Goal: Navigation & Orientation: Find specific page/section

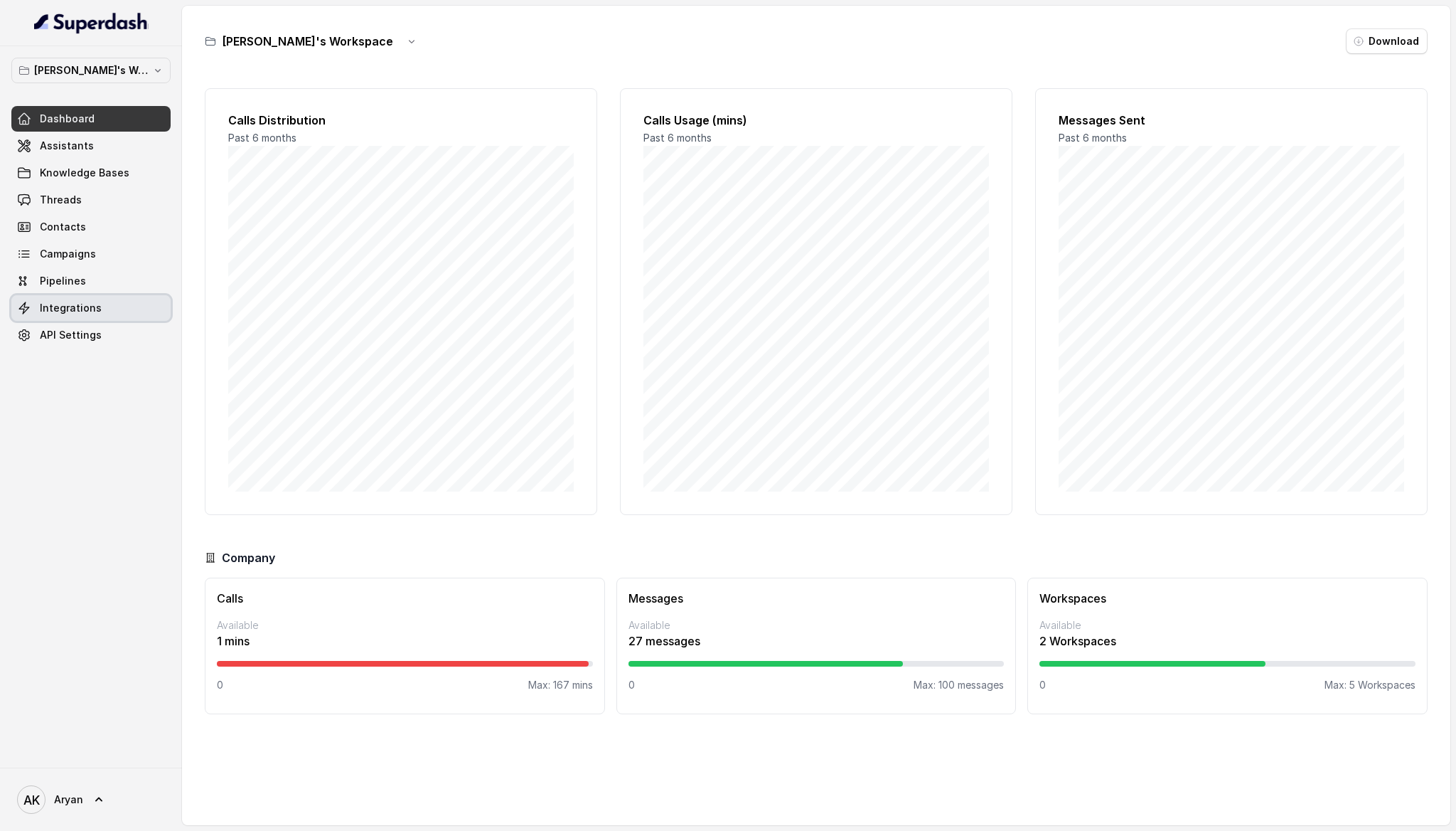
click at [78, 318] on link "Integrations" at bounding box center [91, 308] width 160 height 26
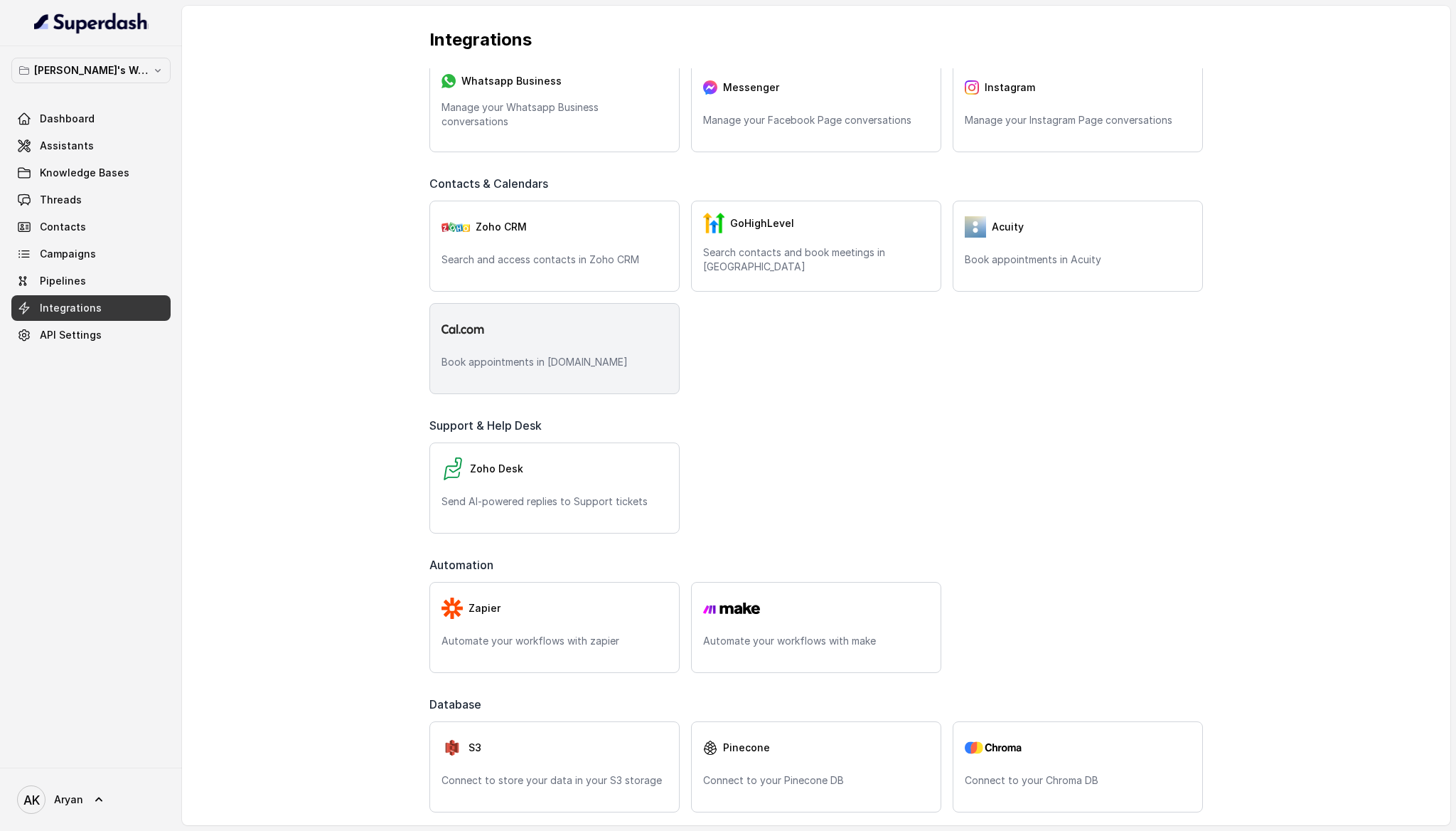
scroll to position [205, 0]
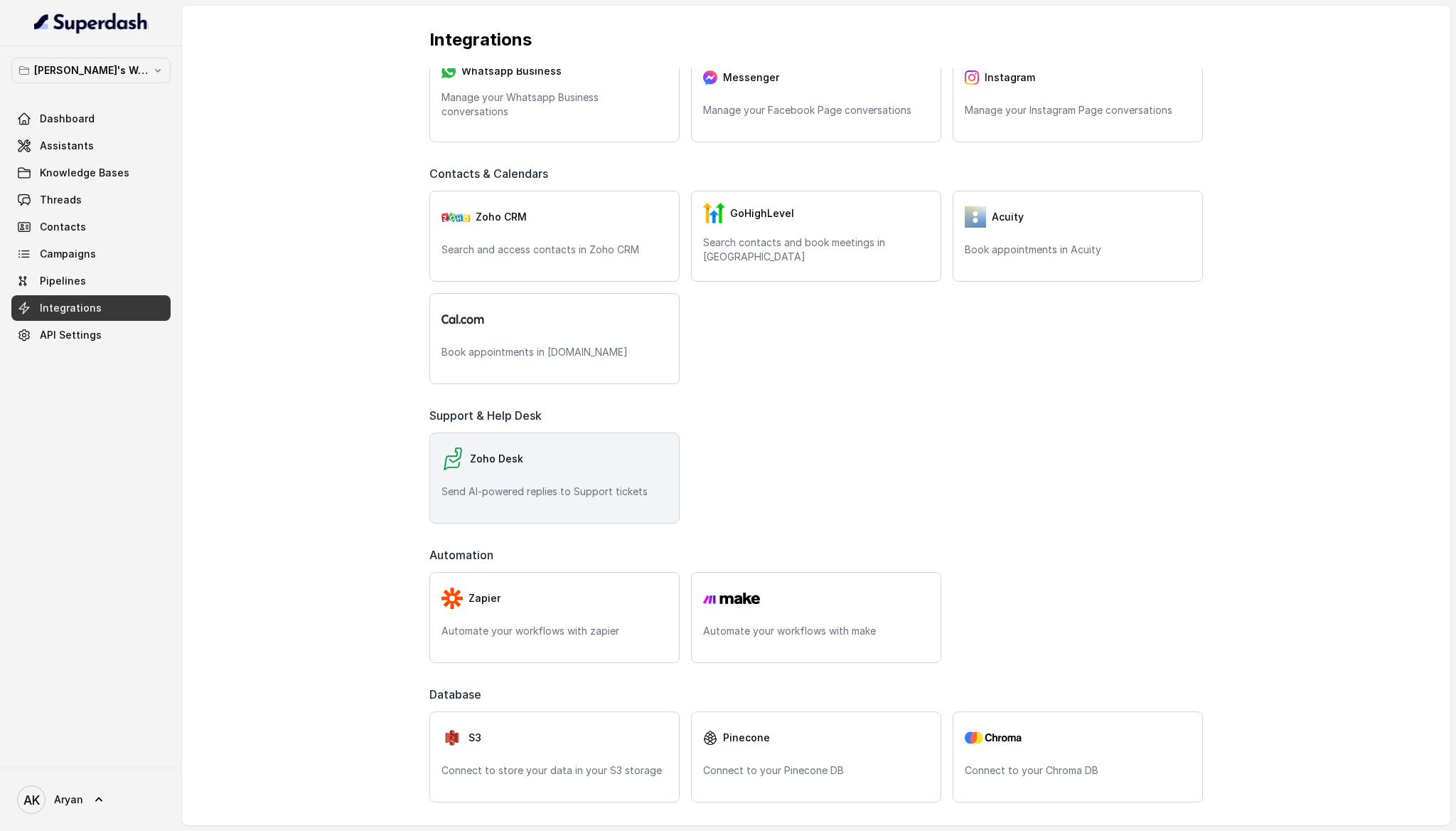
click at [583, 451] on div "Zoho Desk" at bounding box center [554, 459] width 226 height 28
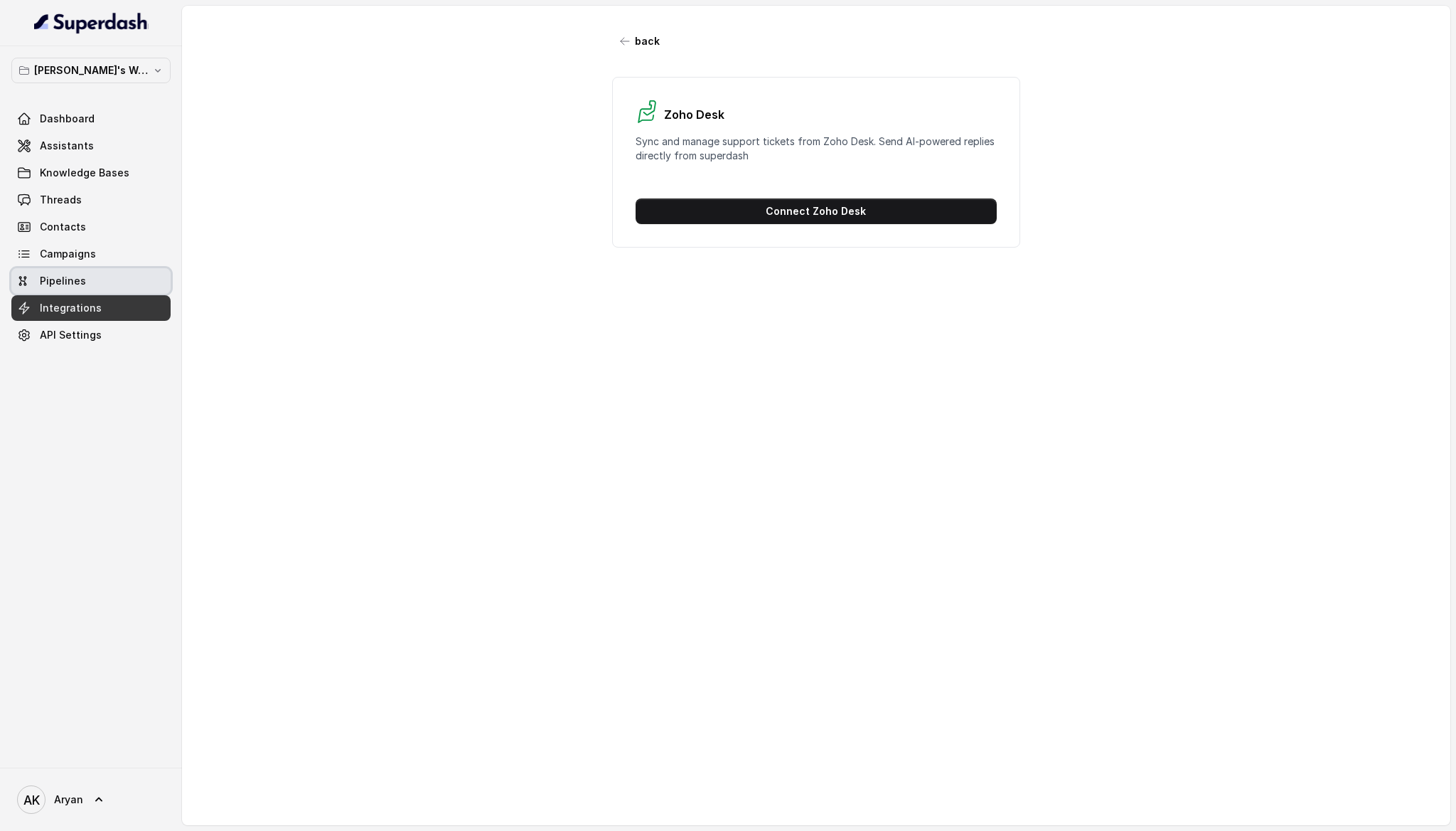
click at [116, 271] on link "Pipelines" at bounding box center [91, 281] width 160 height 26
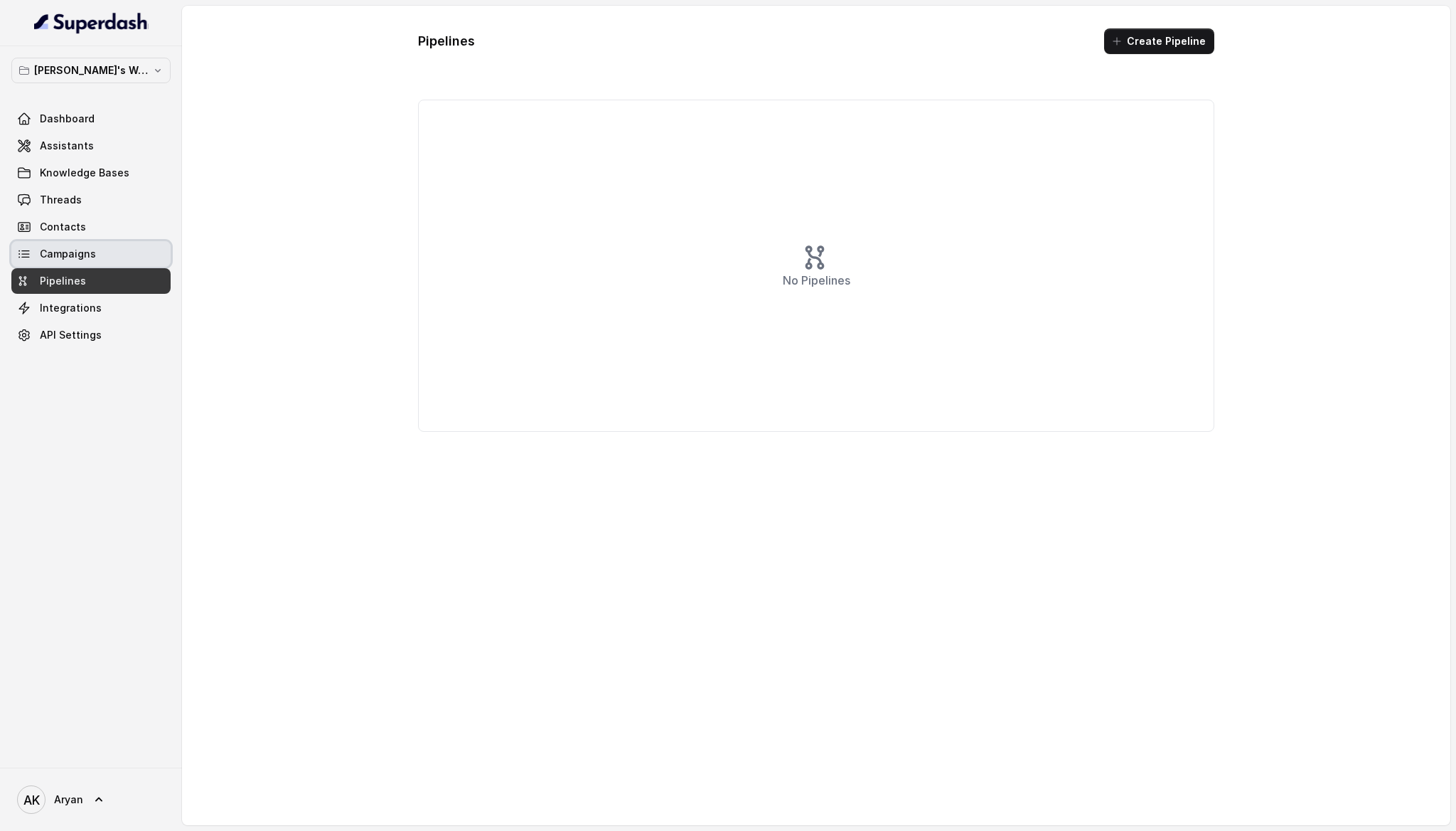
click at [83, 251] on span "Campaigns" at bounding box center [67, 254] width 56 height 15
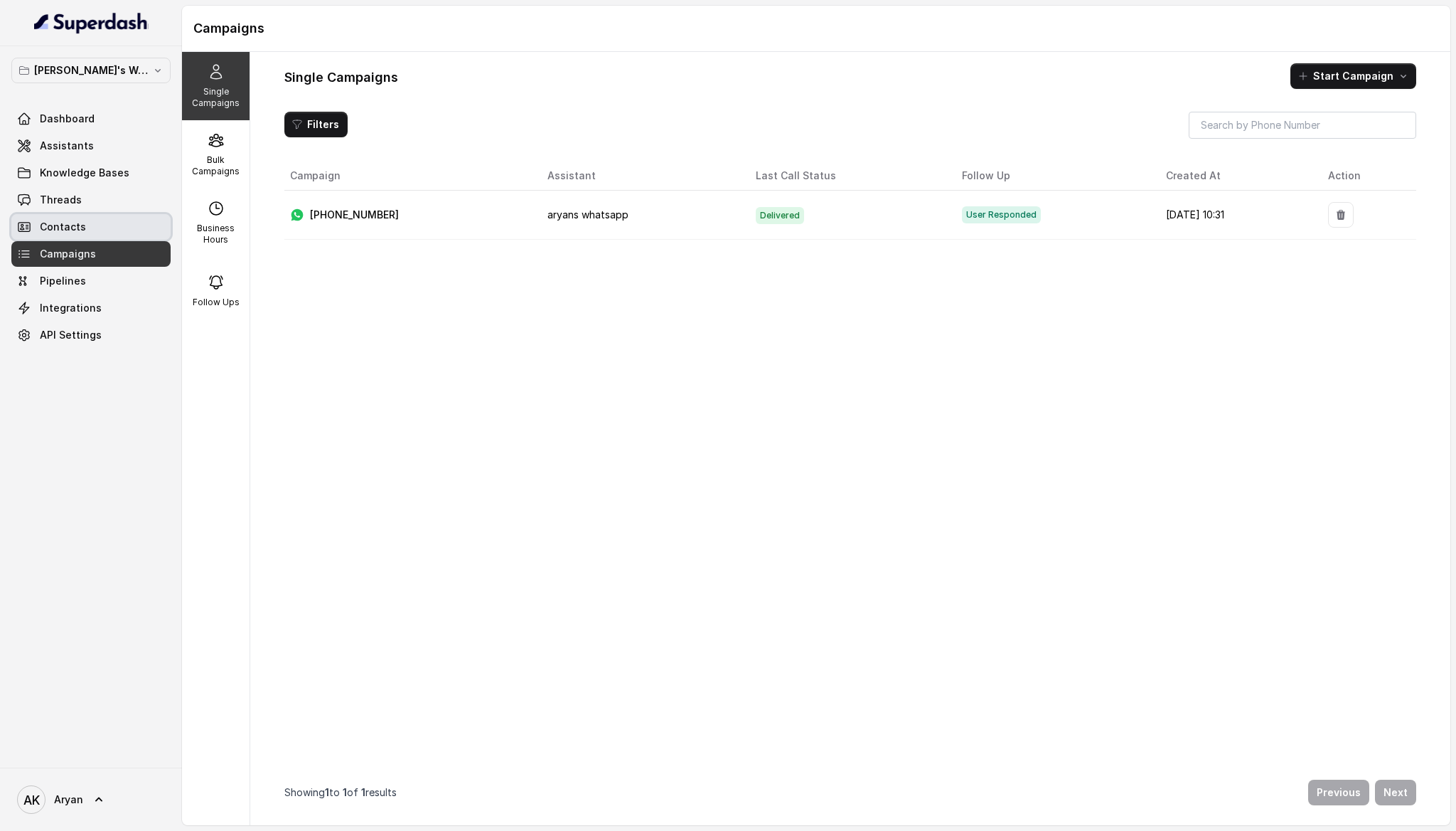
click at [118, 238] on link "Contacts" at bounding box center [91, 227] width 160 height 26
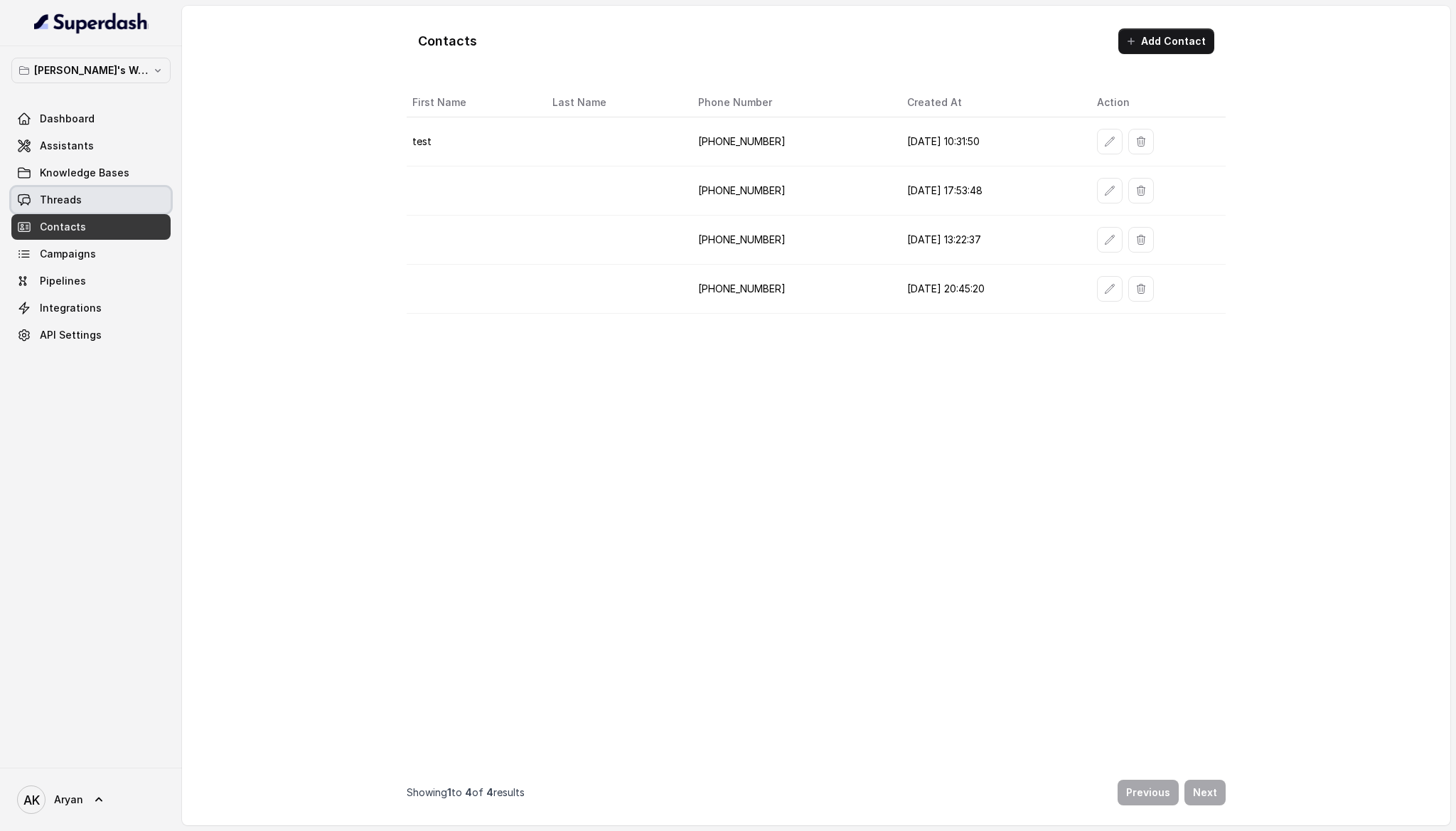
click at [87, 194] on link "Threads" at bounding box center [91, 200] width 160 height 26
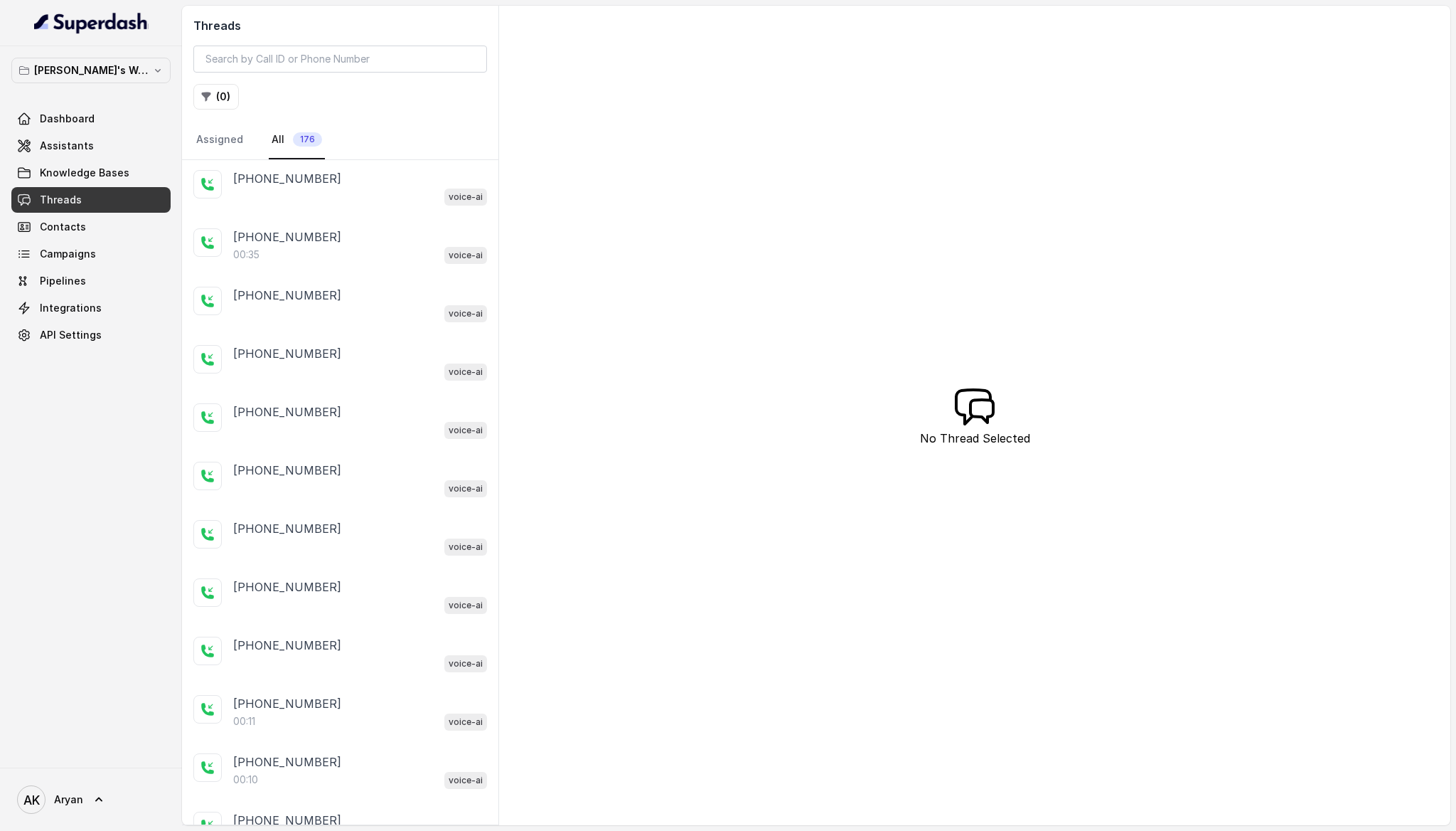
scroll to position [2274, 0]
click at [222, 103] on button "( 0 )" at bounding box center [216, 96] width 46 height 26
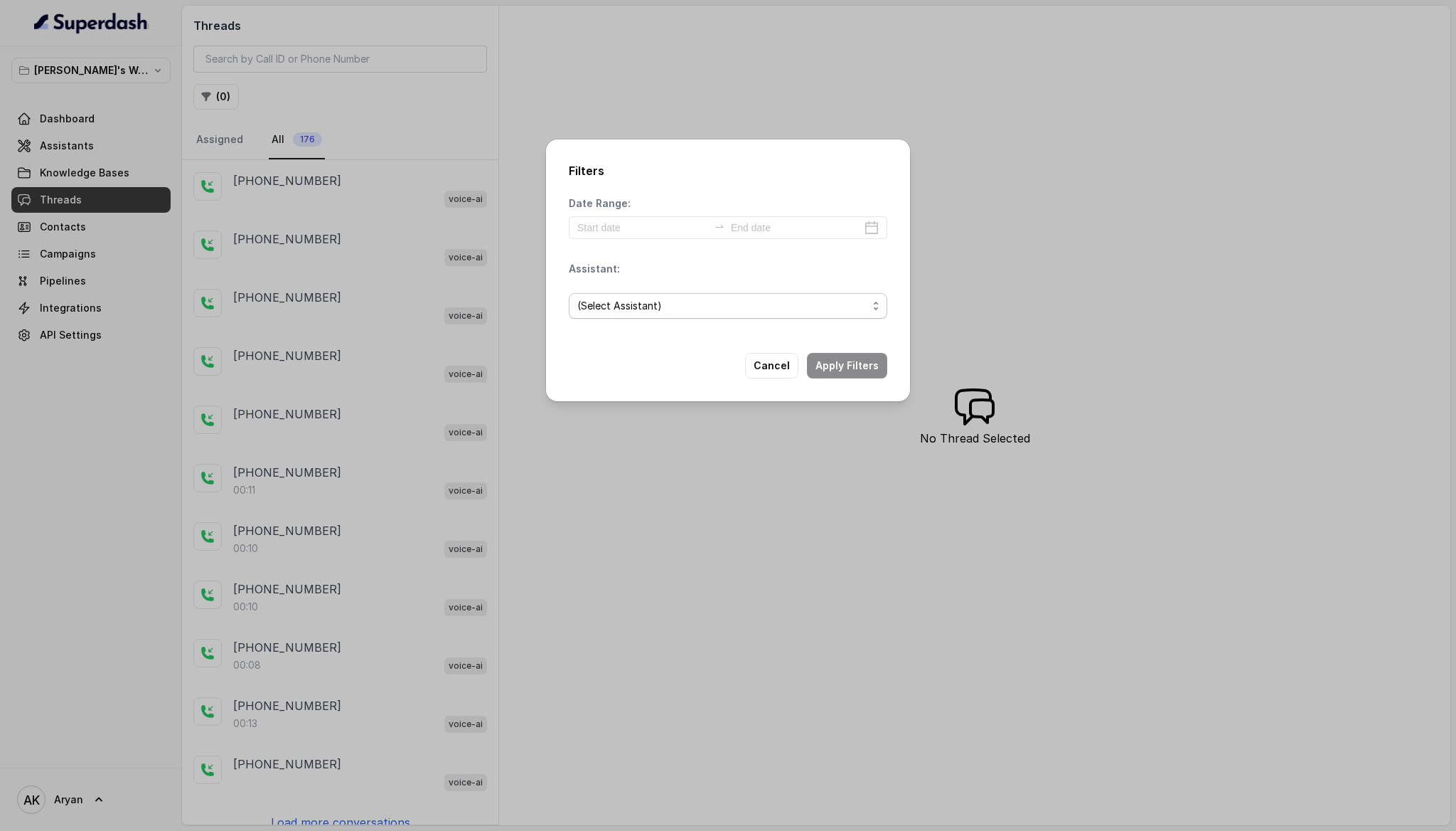
click at [693, 306] on span "(Select Assistant)" at bounding box center [722, 305] width 290 height 17
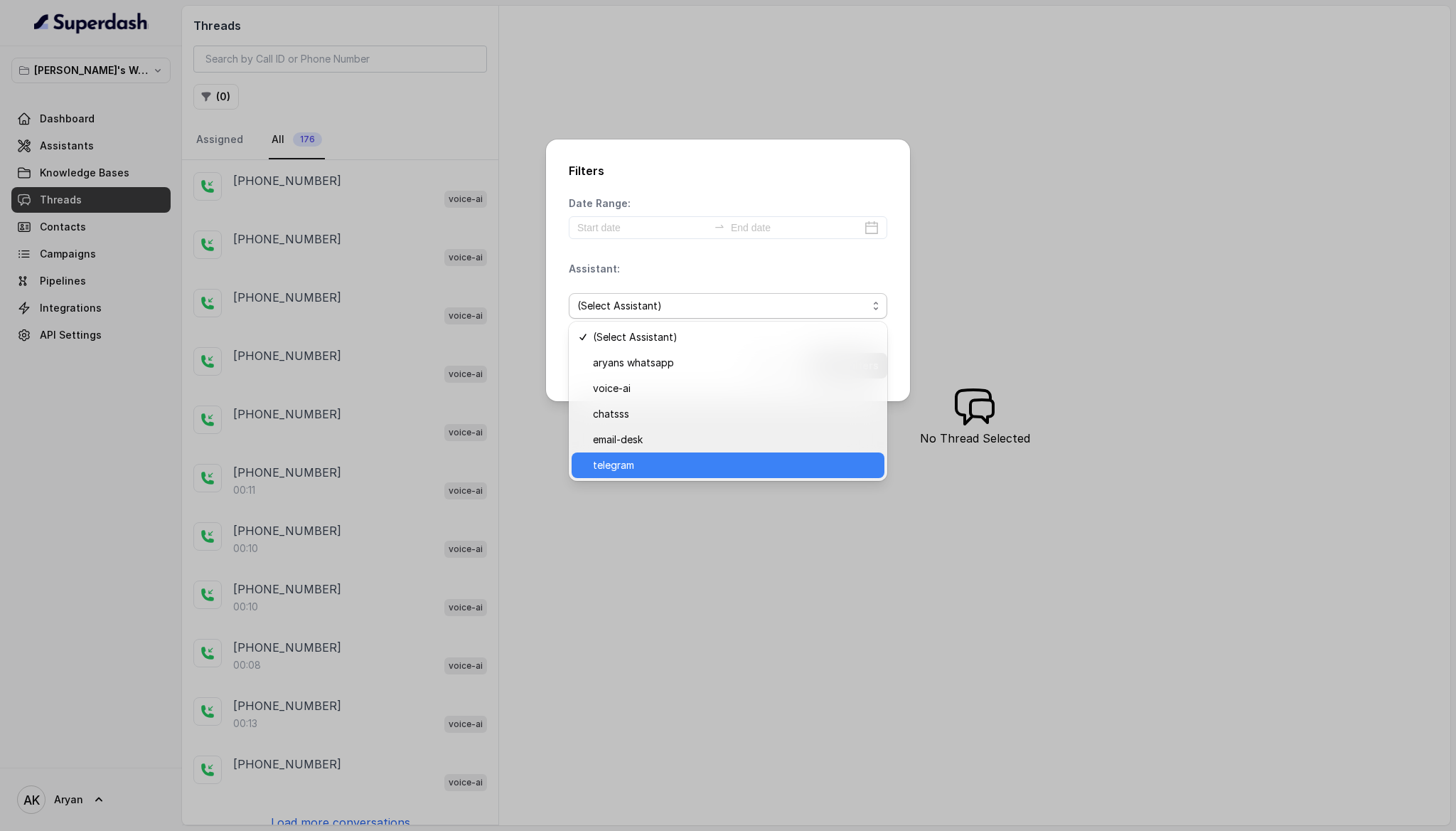
click at [634, 464] on span "telegram" at bounding box center [734, 465] width 283 height 17
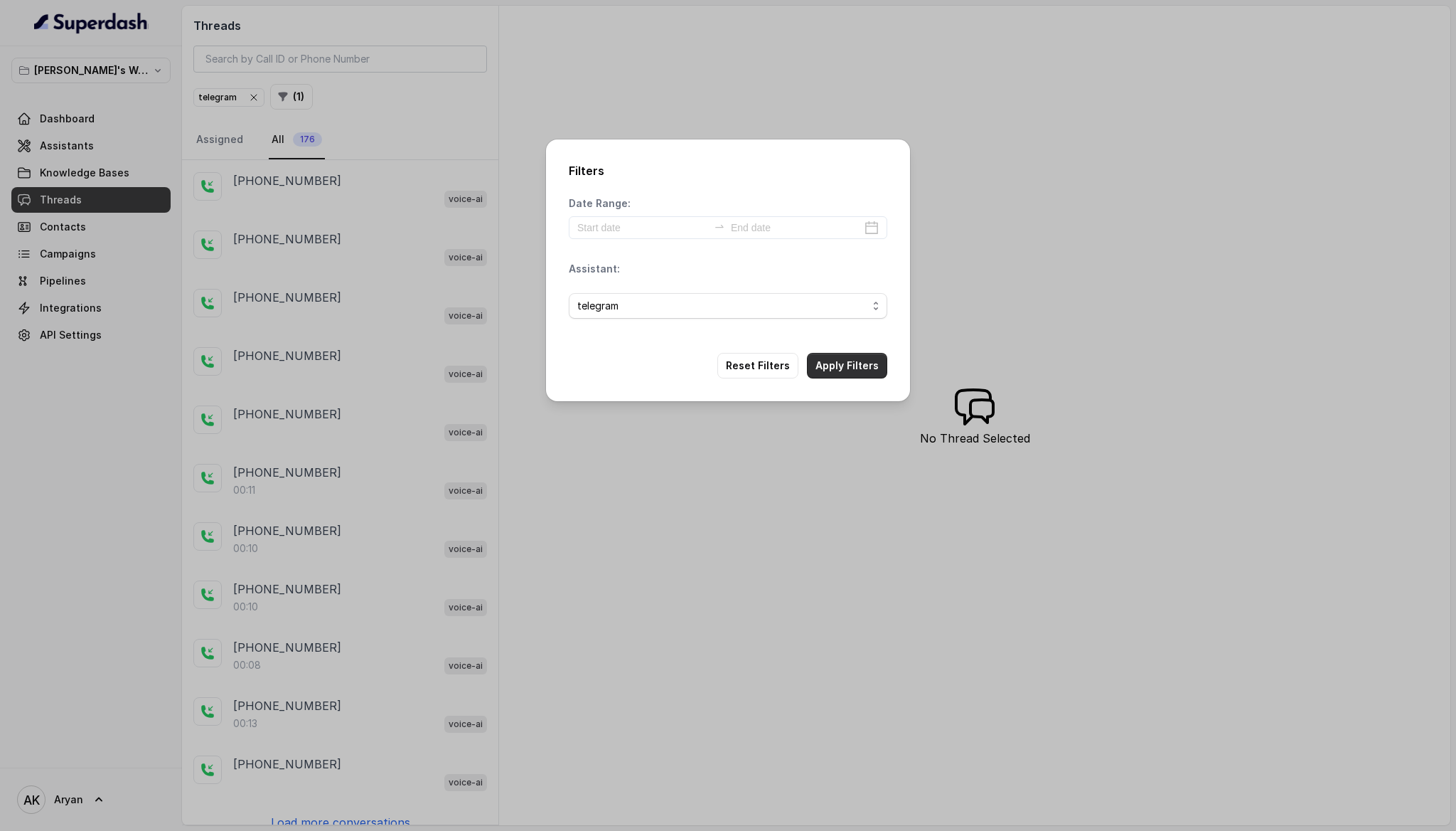
click at [833, 366] on button "Apply Filters" at bounding box center [847, 366] width 81 height 26
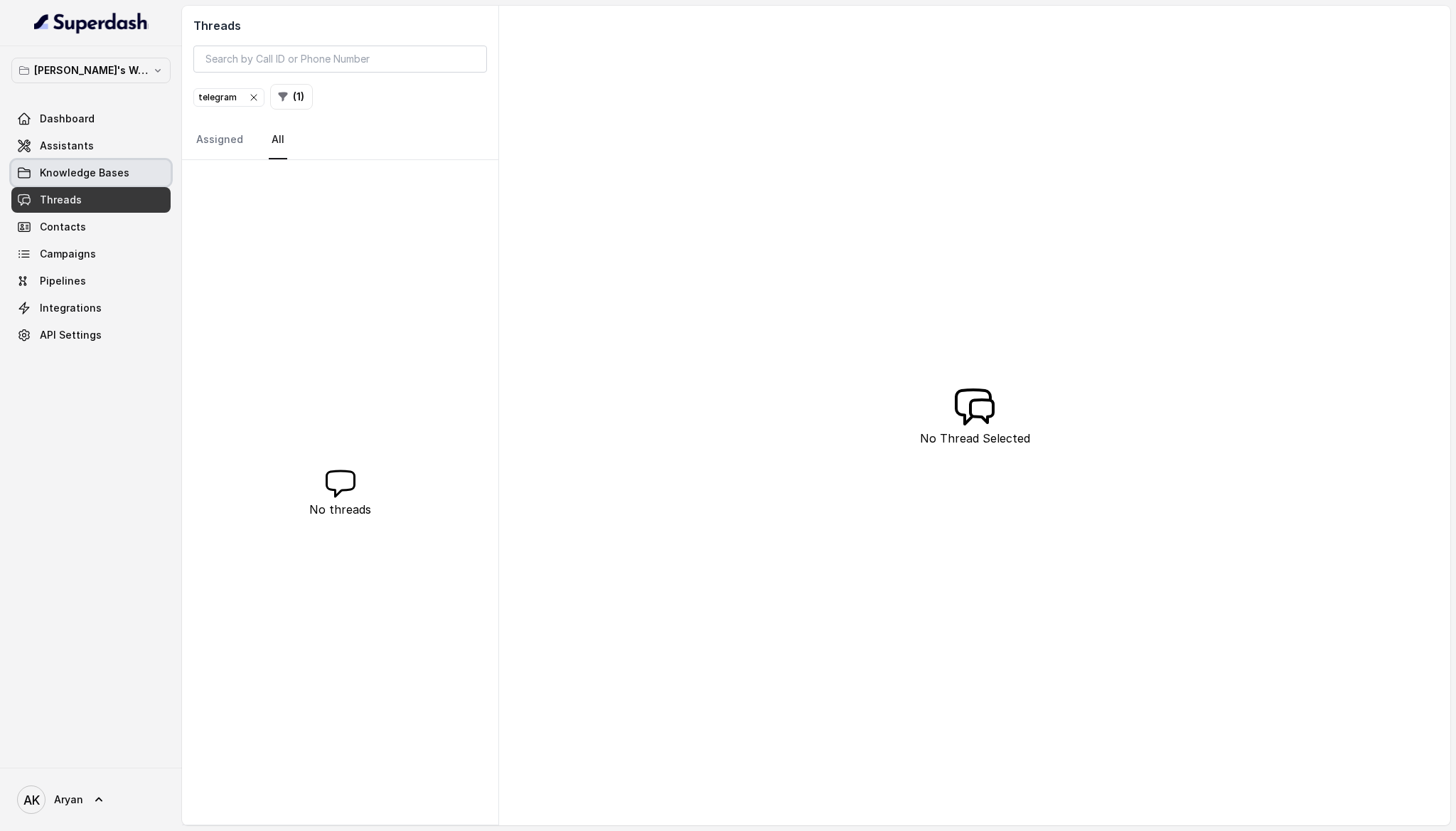
click at [83, 168] on span "Knowledge Bases" at bounding box center [84, 173] width 90 height 15
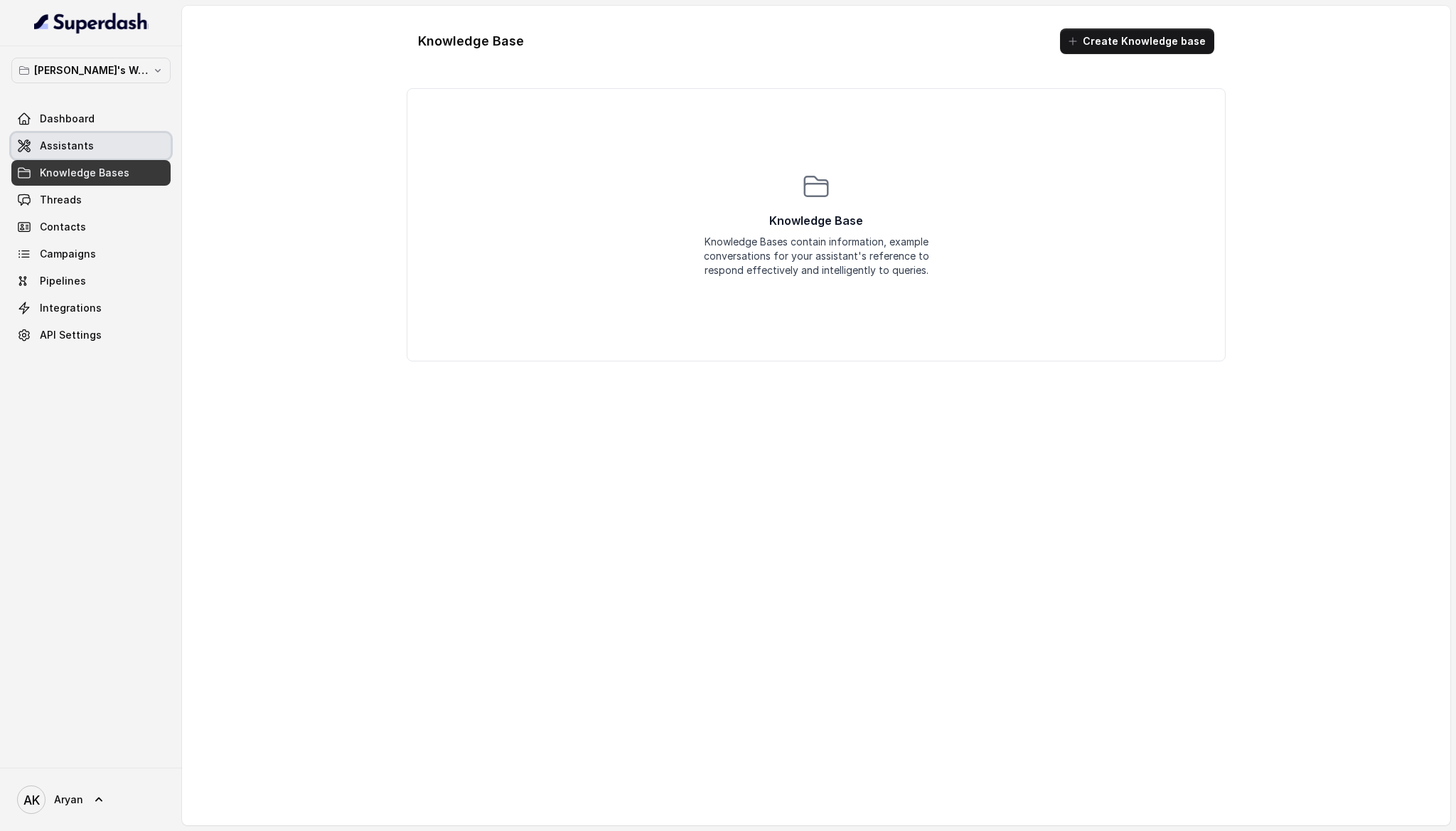
click at [105, 145] on link "Assistants" at bounding box center [91, 146] width 160 height 26
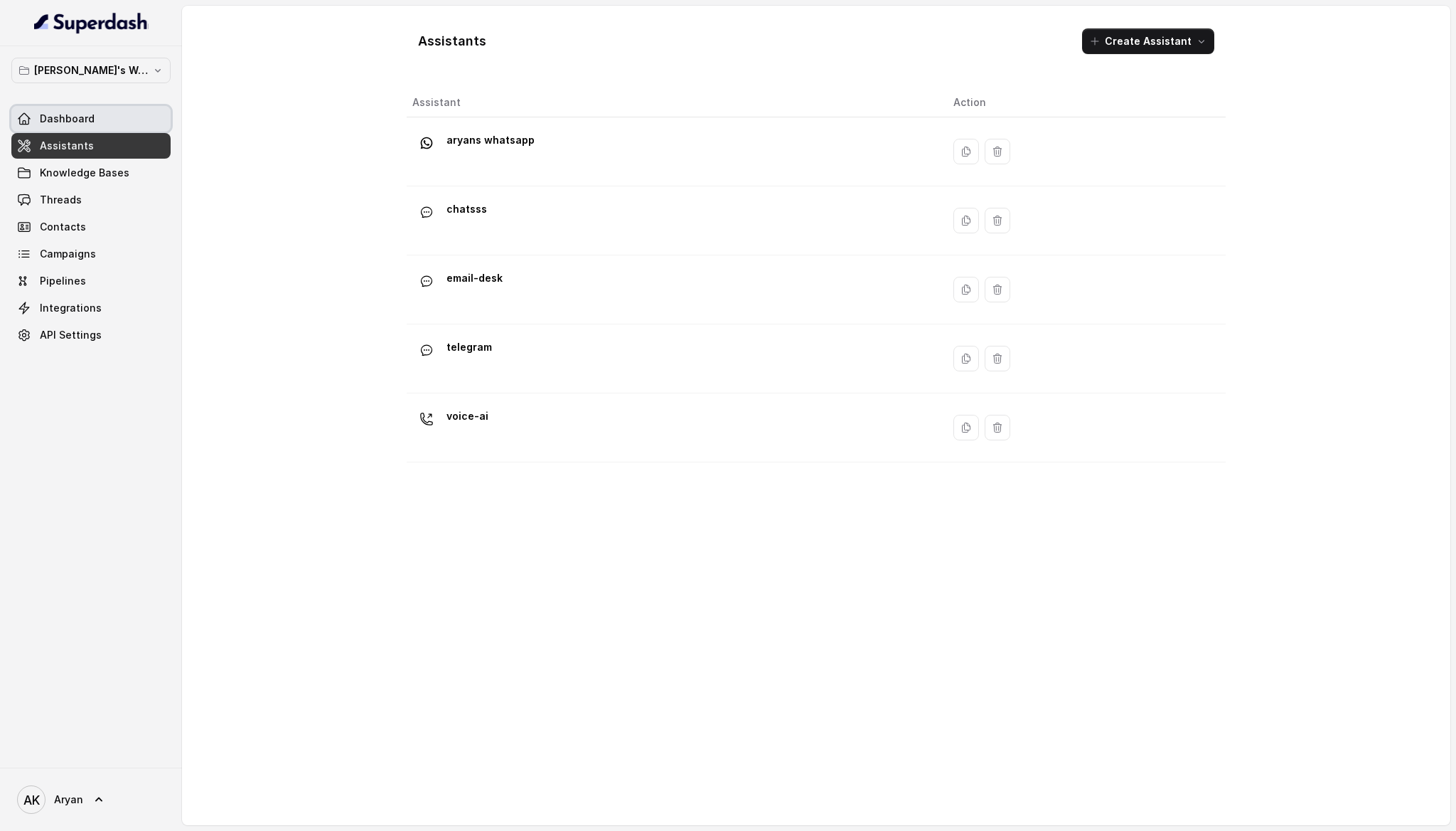
click at [114, 125] on link "Dashboard" at bounding box center [91, 119] width 160 height 26
